Goal: Task Accomplishment & Management: Manage account settings

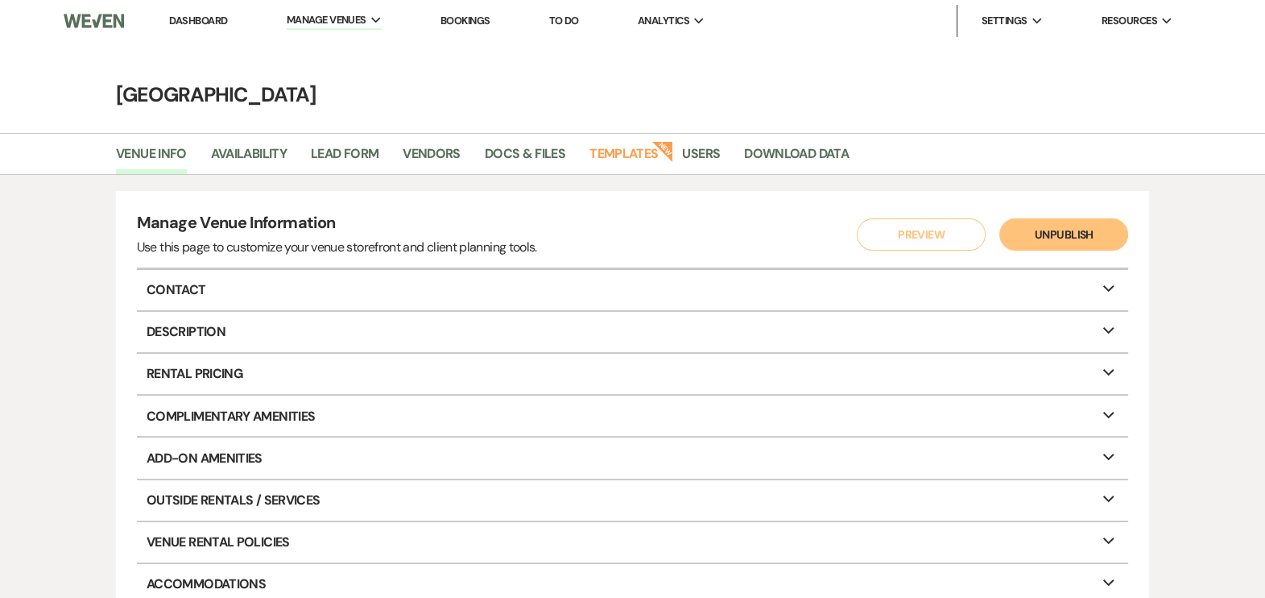
click at [215, 14] on link "Dashboard" at bounding box center [198, 21] width 58 height 14
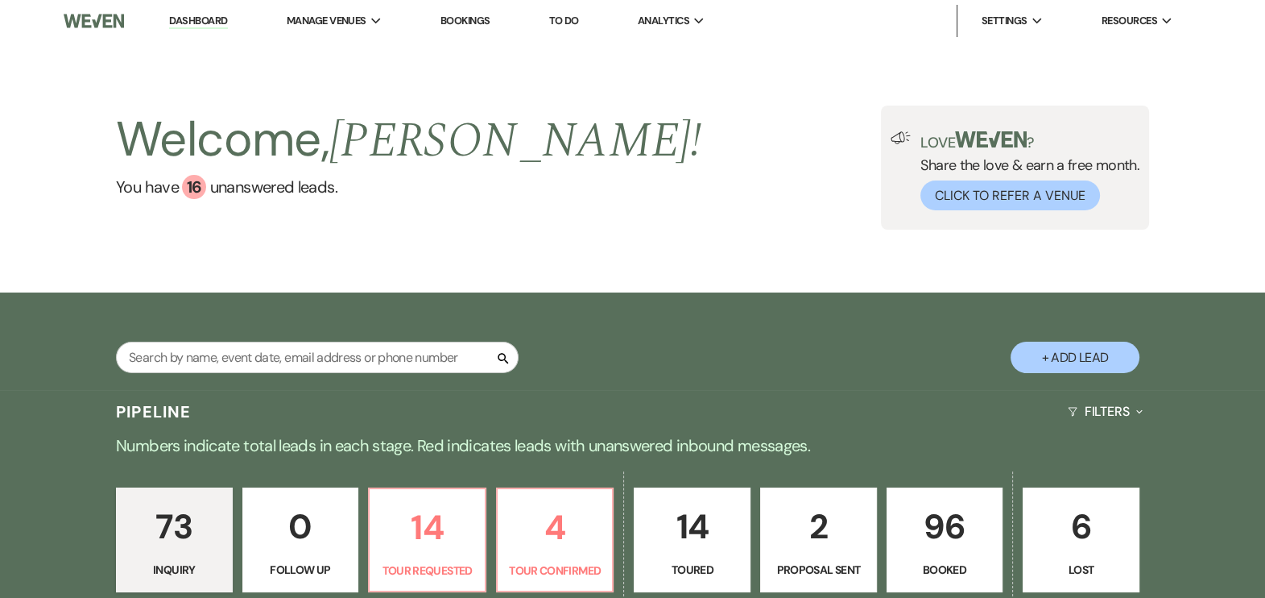
click at [934, 553] on p "96" at bounding box center [945, 526] width 96 height 54
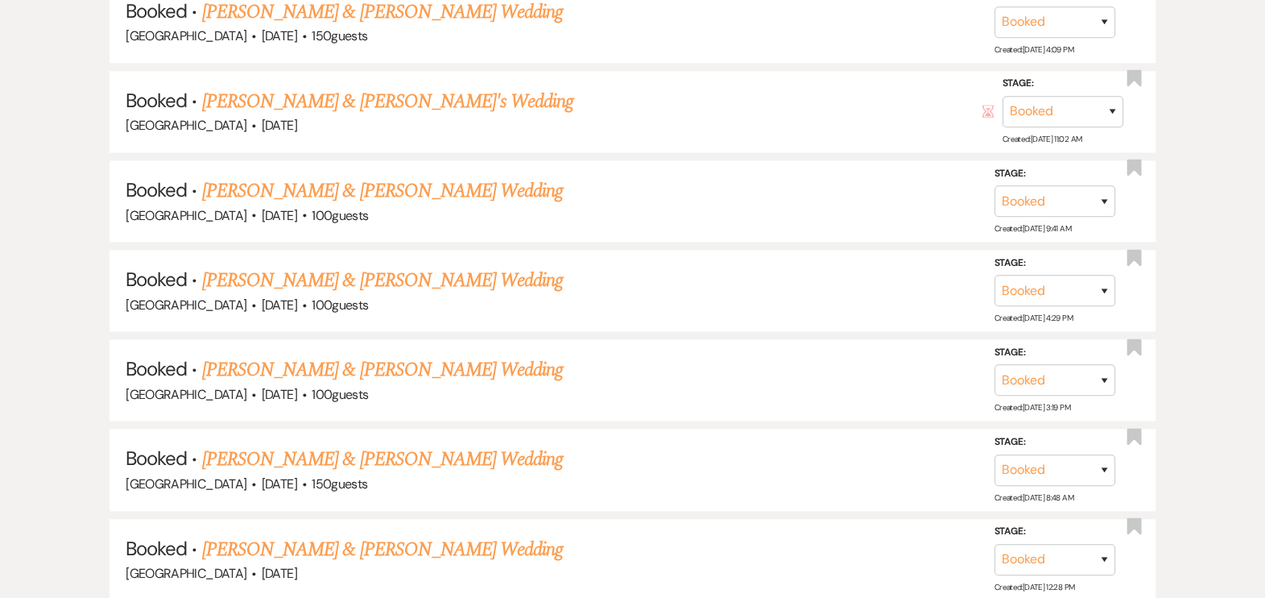
scroll to position [2662, 0]
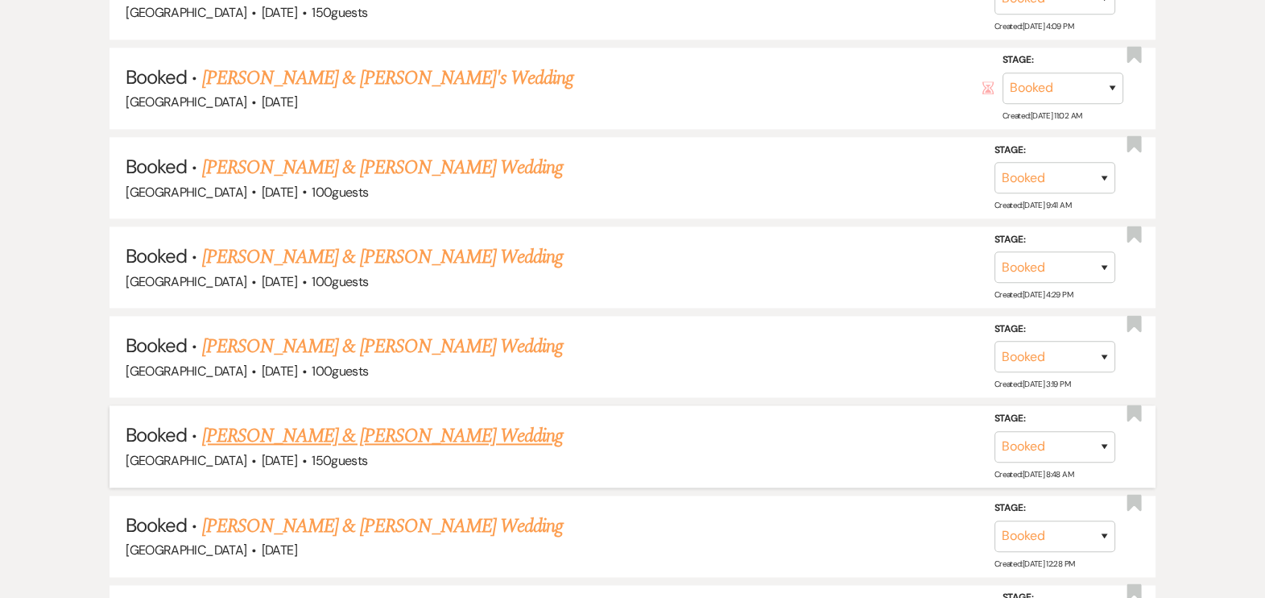
click at [435, 437] on link "[PERSON_NAME] & [PERSON_NAME] Wedding" at bounding box center [382, 435] width 361 height 29
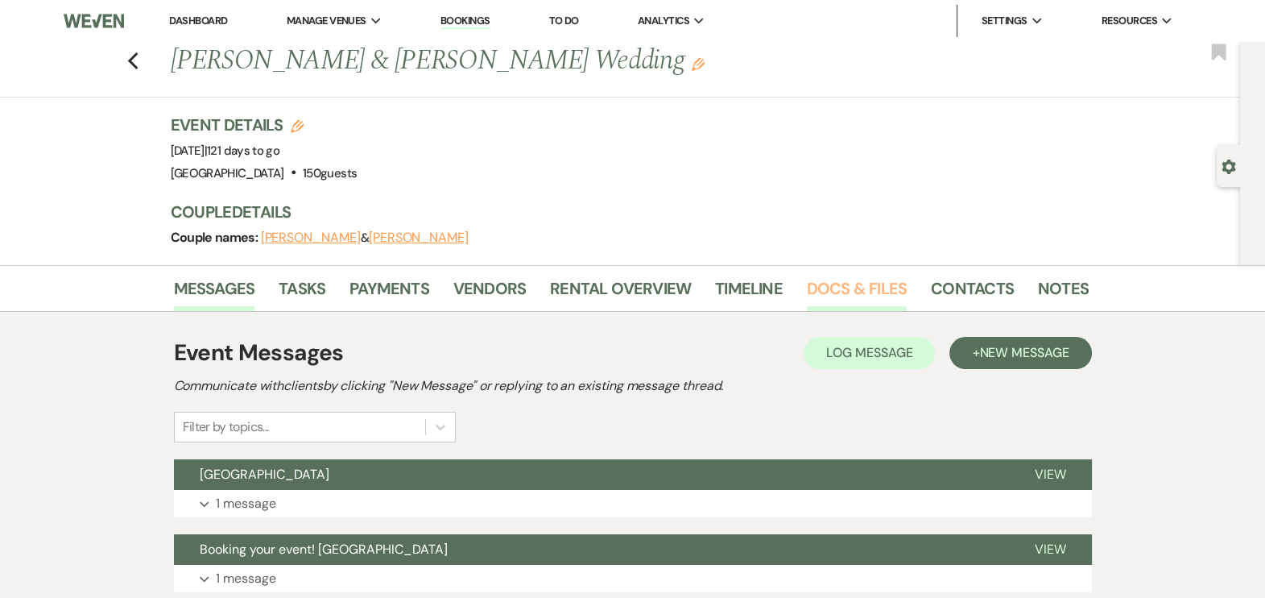
click at [826, 278] on link "Docs & Files" at bounding box center [857, 292] width 100 height 35
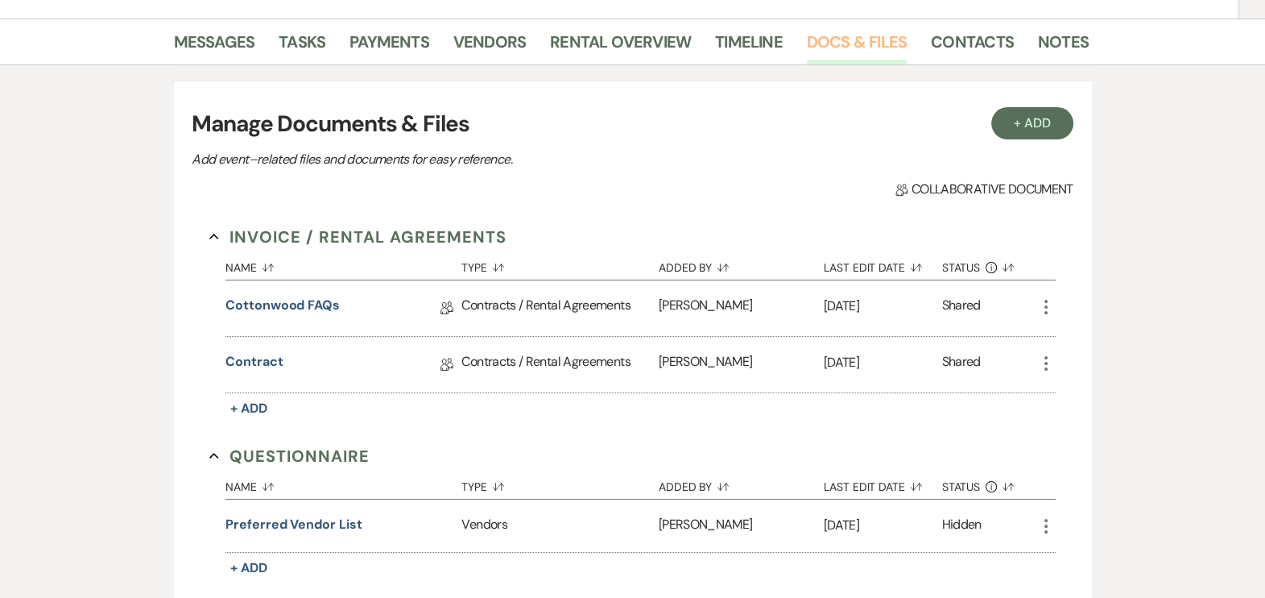
scroll to position [246, 0]
click at [254, 359] on link "Contract" at bounding box center [254, 365] width 57 height 25
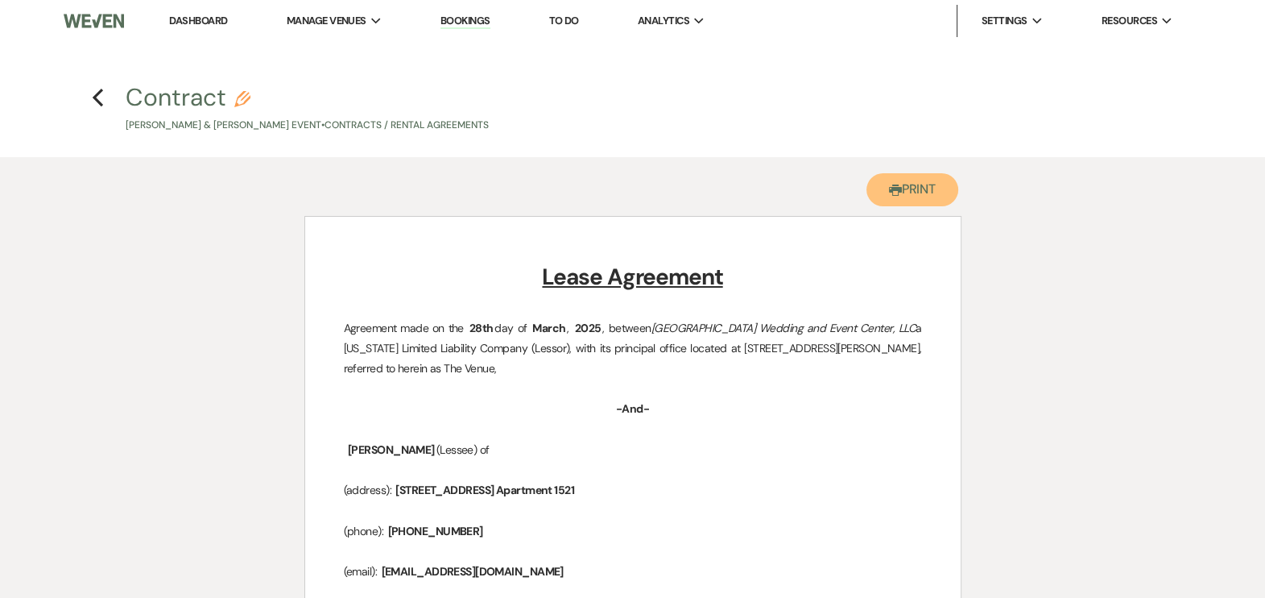
drag, startPoint x: 907, startPoint y: 193, endPoint x: 138, endPoint y: 483, distance: 822.1
click at [906, 193] on button "Printer Print" at bounding box center [913, 189] width 93 height 33
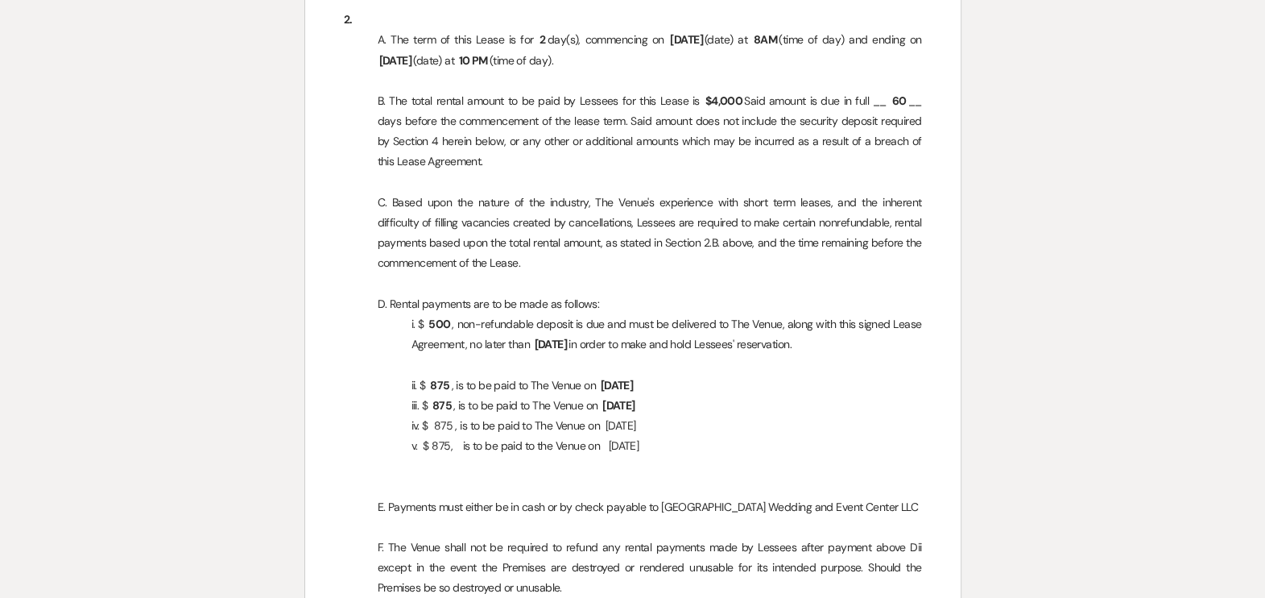
scroll to position [959, 0]
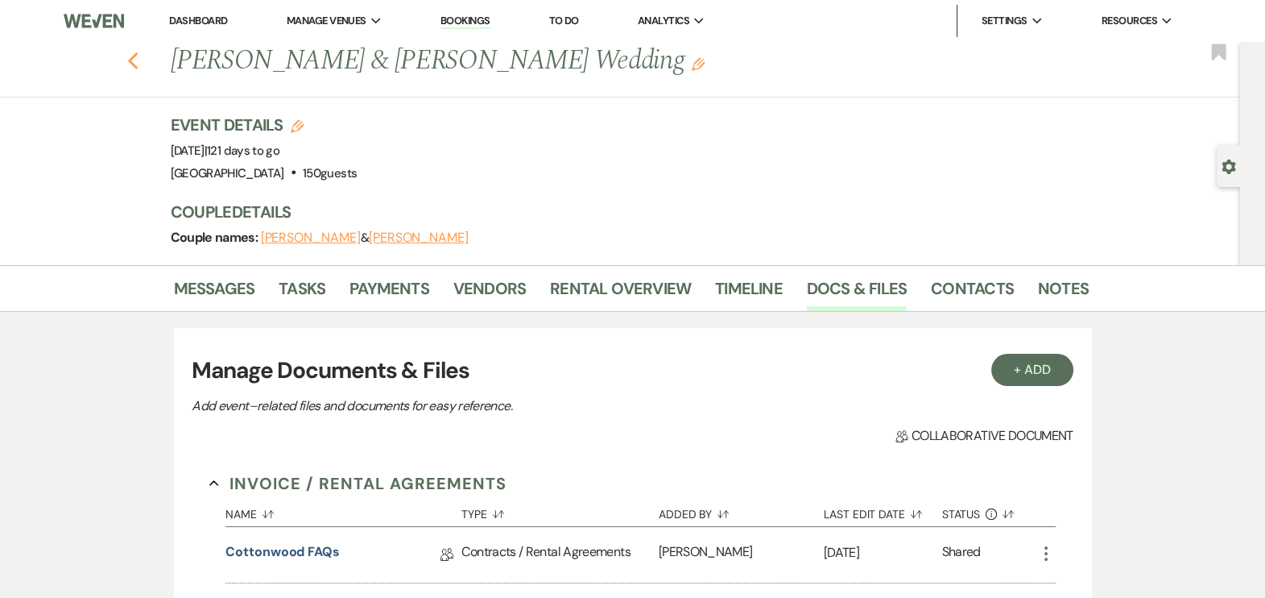
click at [134, 64] on icon "Previous" at bounding box center [133, 61] width 12 height 19
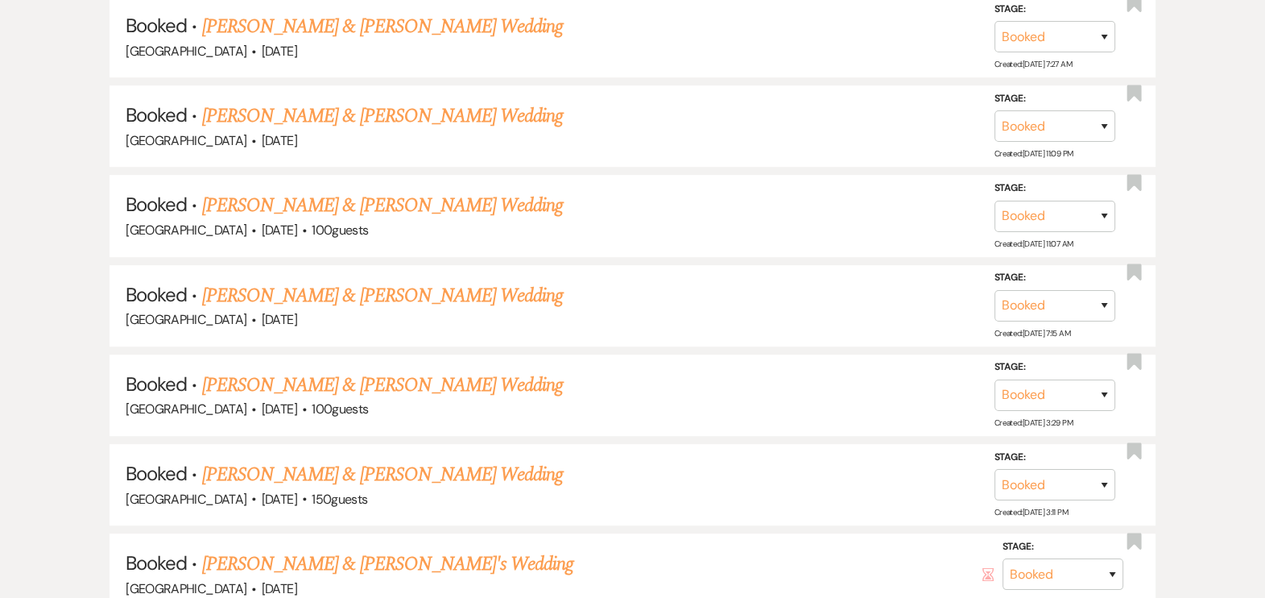
scroll to position [910, 0]
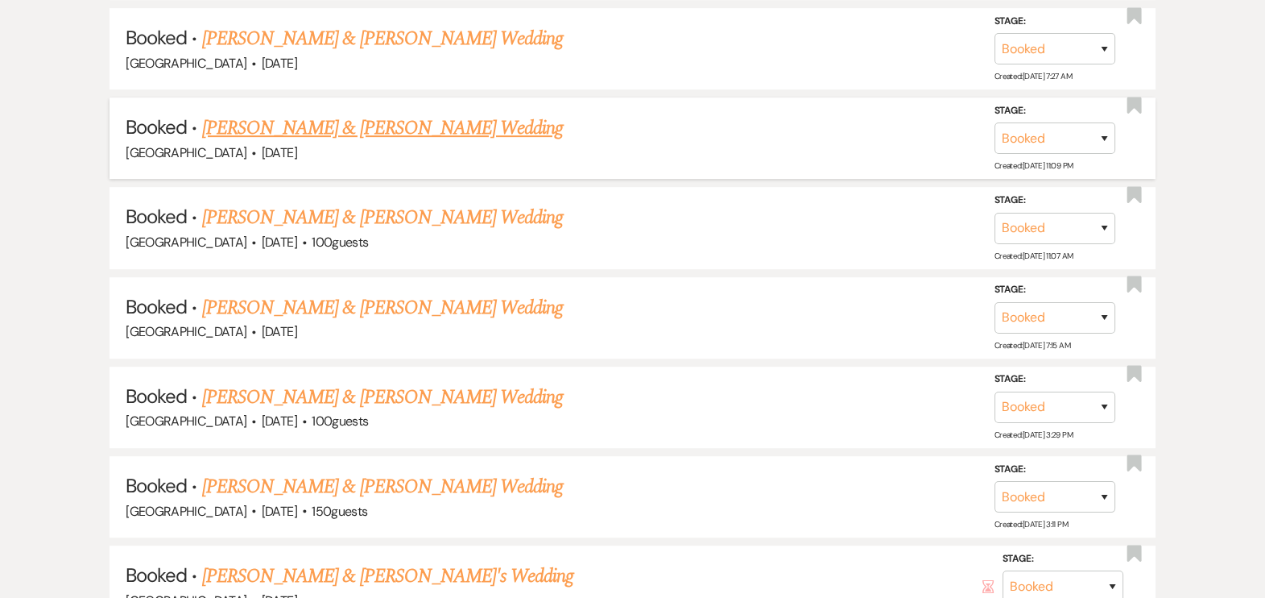
click at [449, 137] on link "[PERSON_NAME] & [PERSON_NAME] Wedding" at bounding box center [382, 128] width 361 height 29
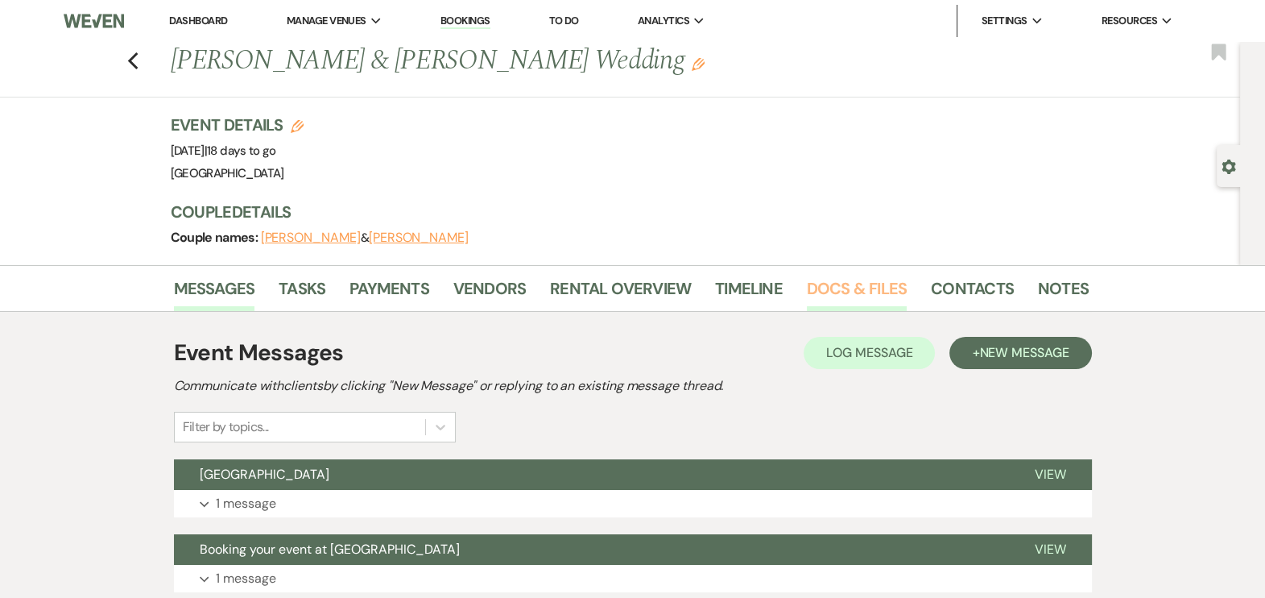
click at [850, 285] on link "Docs & Files" at bounding box center [857, 292] width 100 height 35
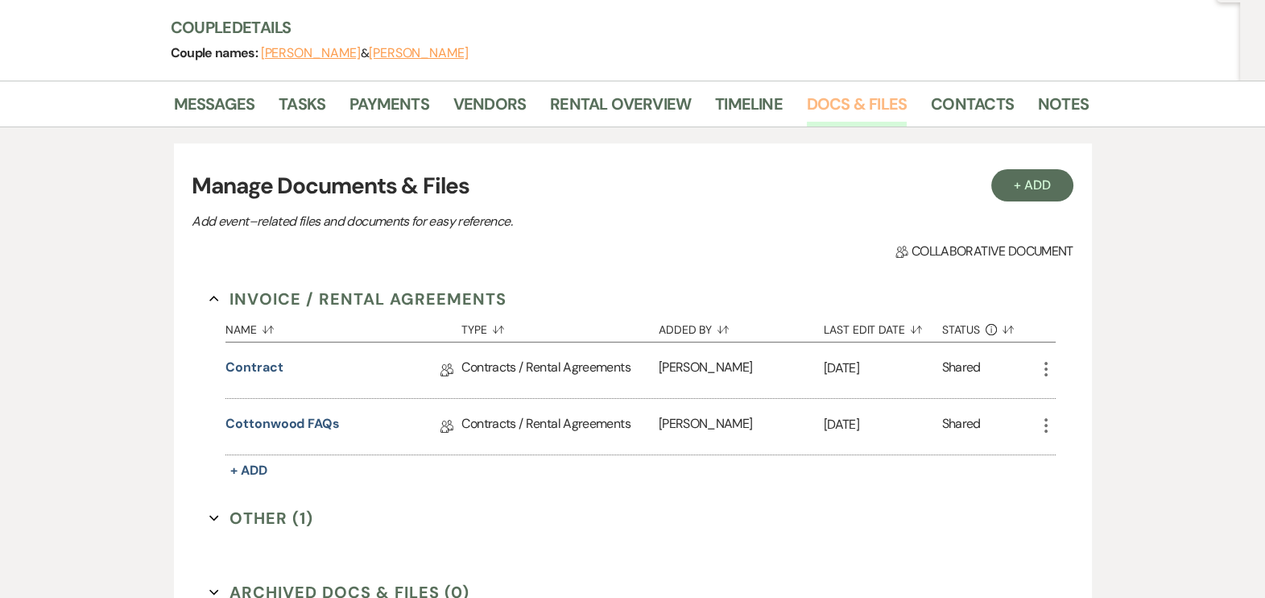
scroll to position [202, 0]
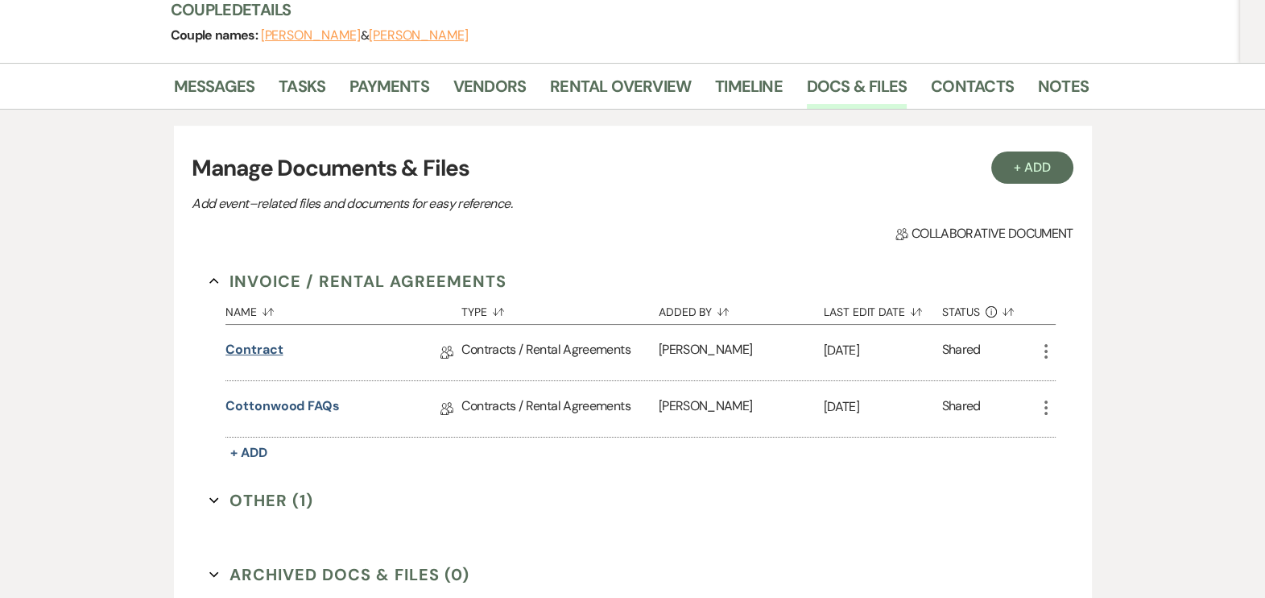
click at [256, 346] on link "Contract" at bounding box center [254, 352] width 57 height 25
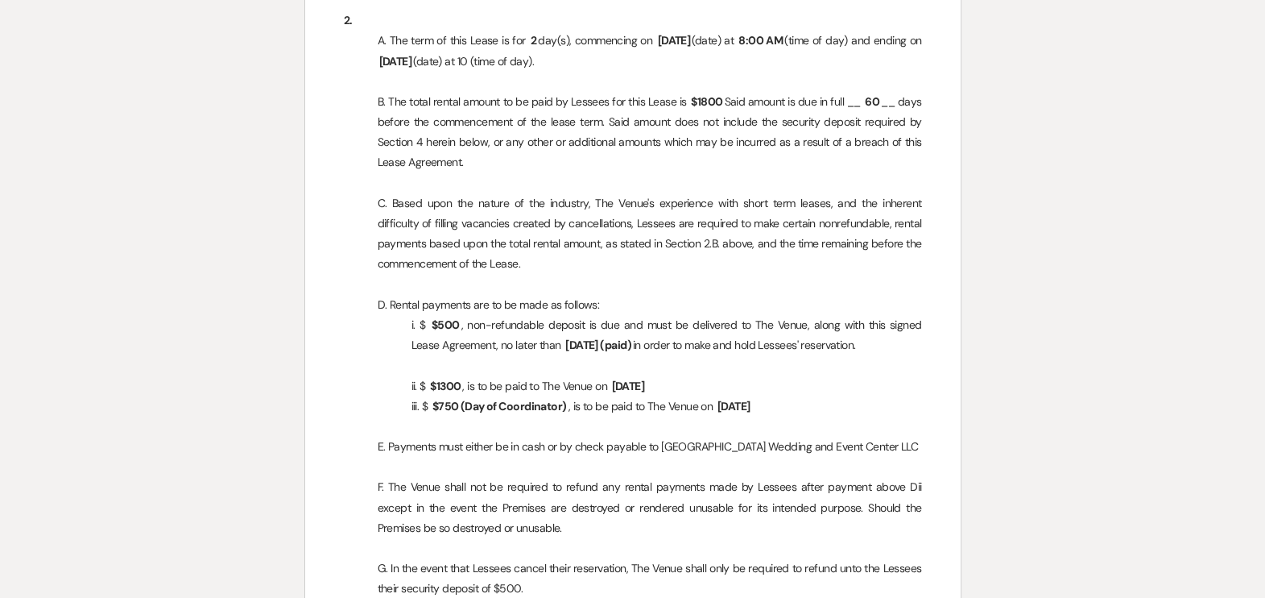
scroll to position [904, 0]
